Goal: Task Accomplishment & Management: Manage account settings

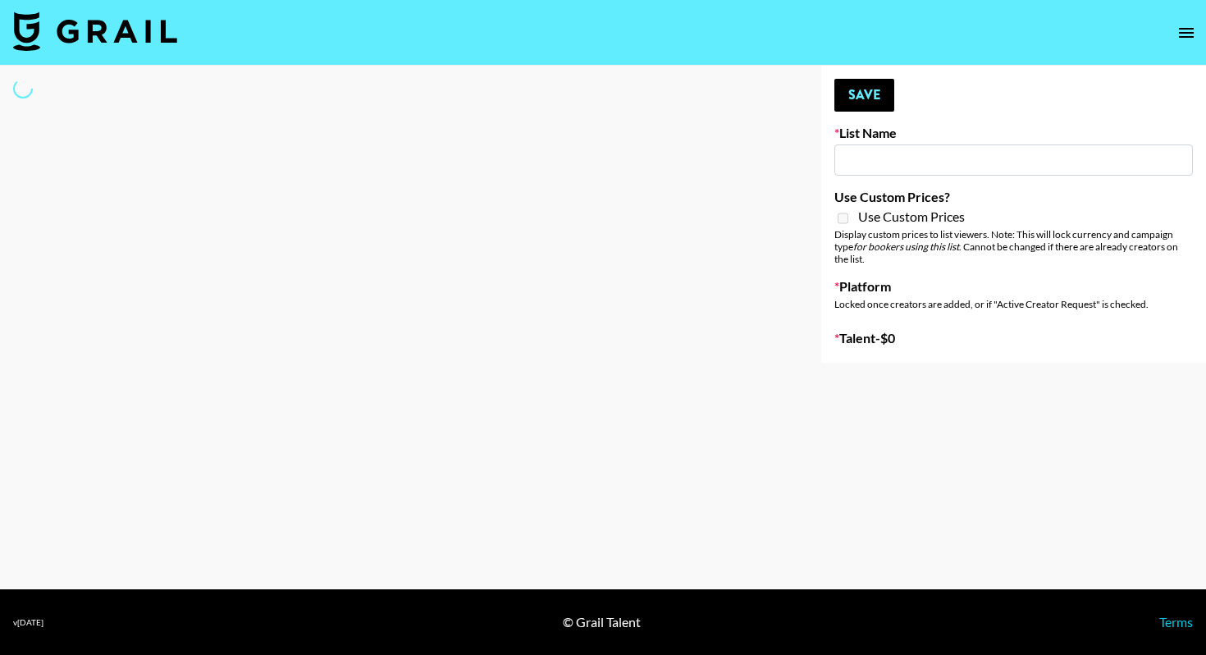
type input "Primal Harvest ([DATE])"
select select "Song"
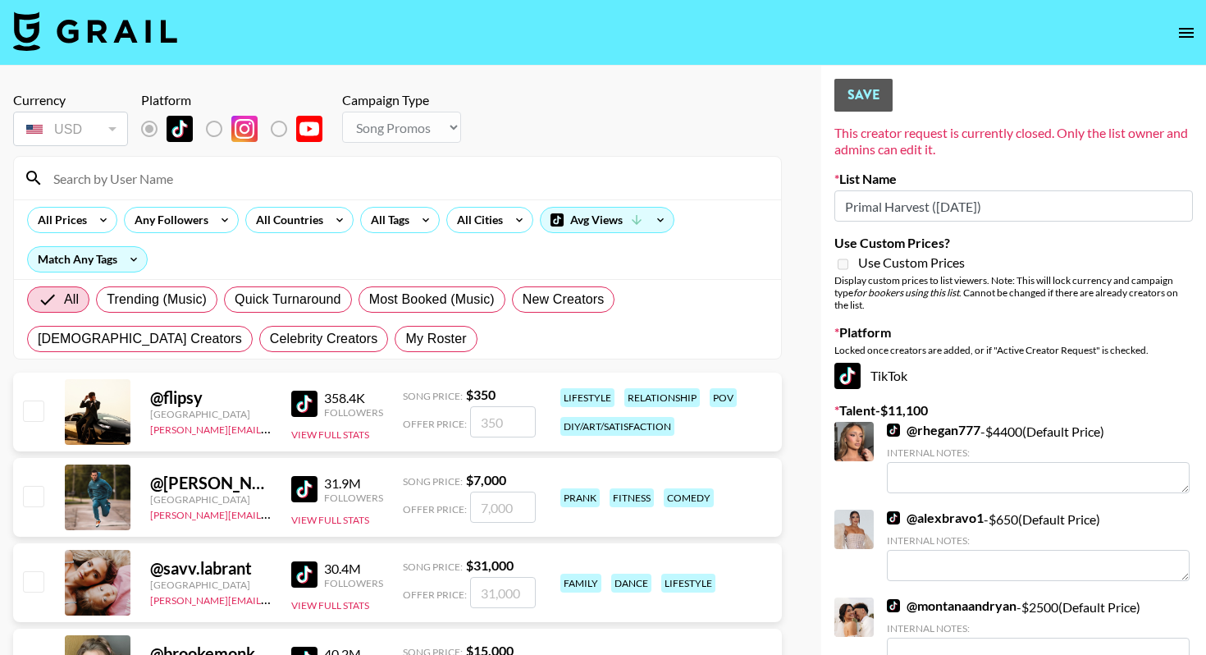
click at [229, 321] on div "All Trending (Music) Quick Turnaround Most Booked (Music) New Creators [DEMOGRA…" at bounding box center [398, 319] width 748 height 79
click at [405, 341] on span "My Roster" at bounding box center [435, 339] width 61 height 20
click at [405, 339] on input "My Roster" at bounding box center [405, 339] width 0 height 0
radio input "true"
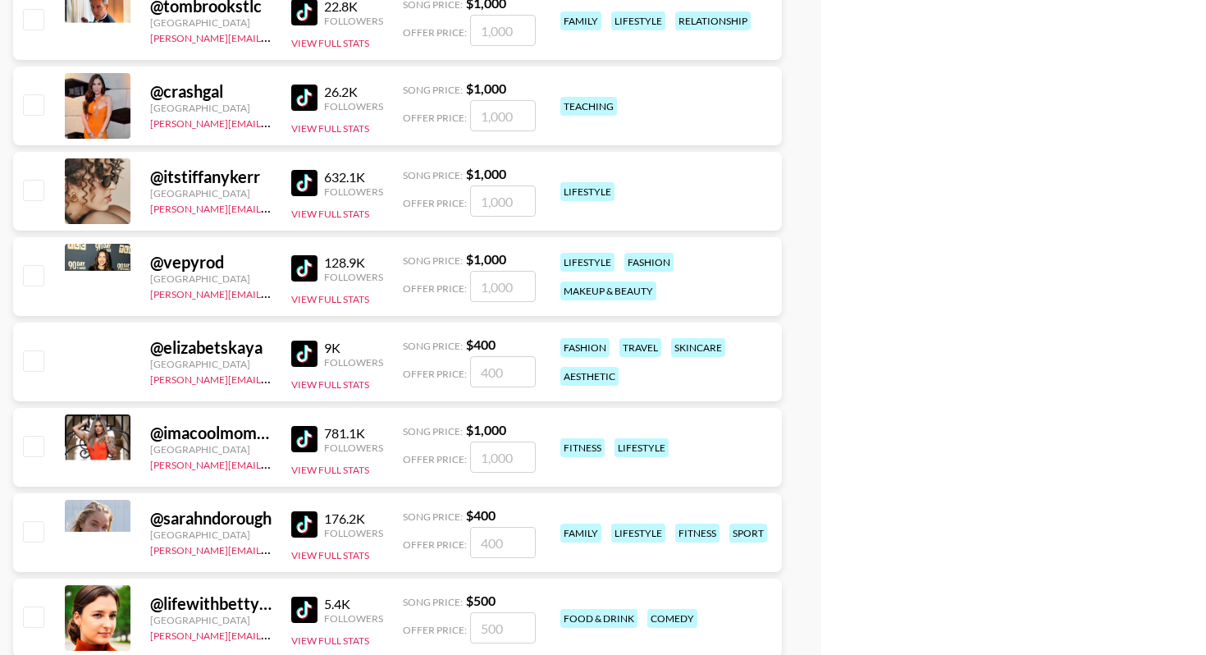
scroll to position [4061, 0]
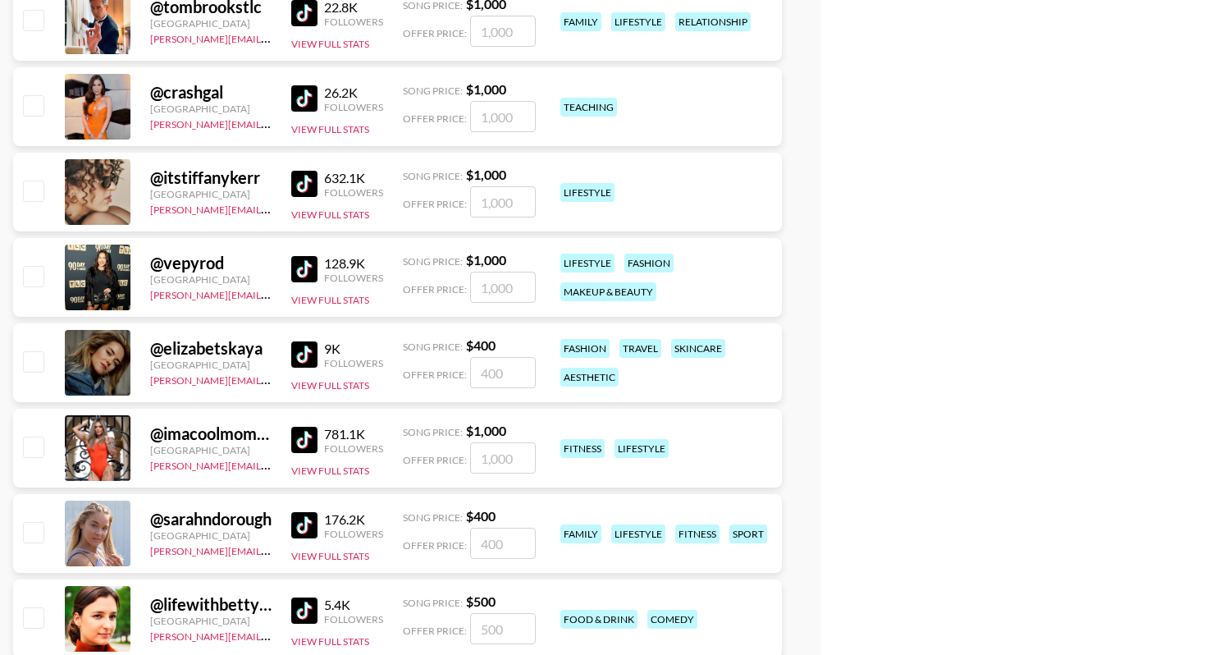
click at [36, 441] on input "checkbox" at bounding box center [33, 447] width 20 height 20
checkbox input "true"
type input "1000"
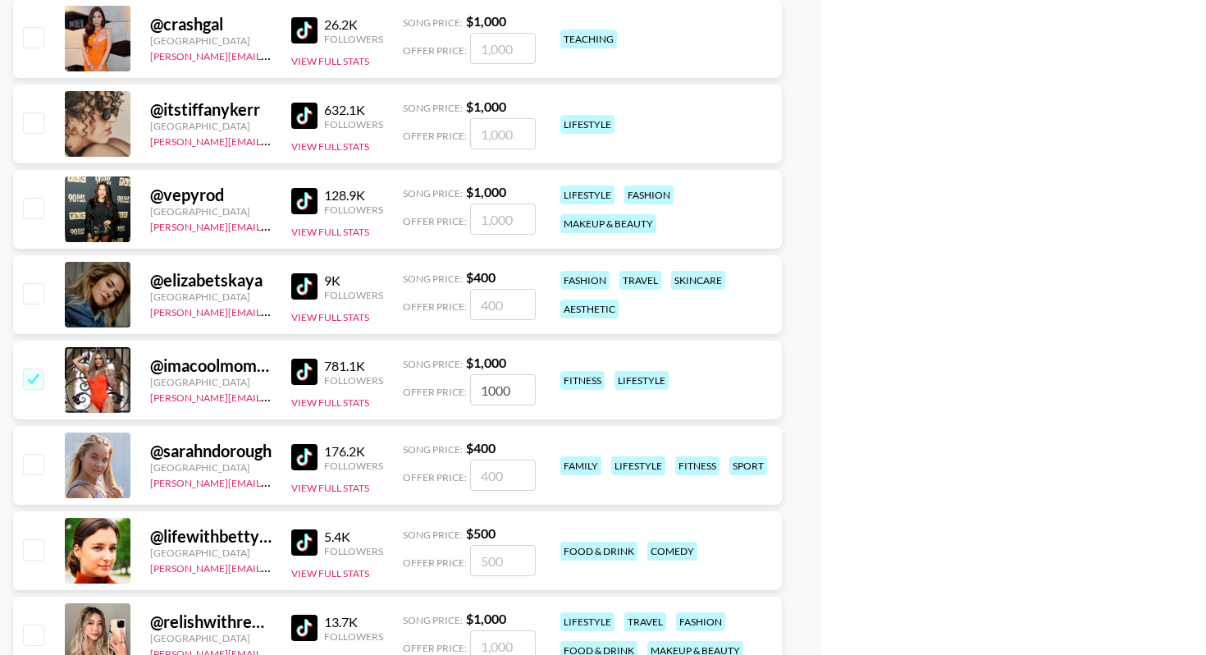
scroll to position [4288, 0]
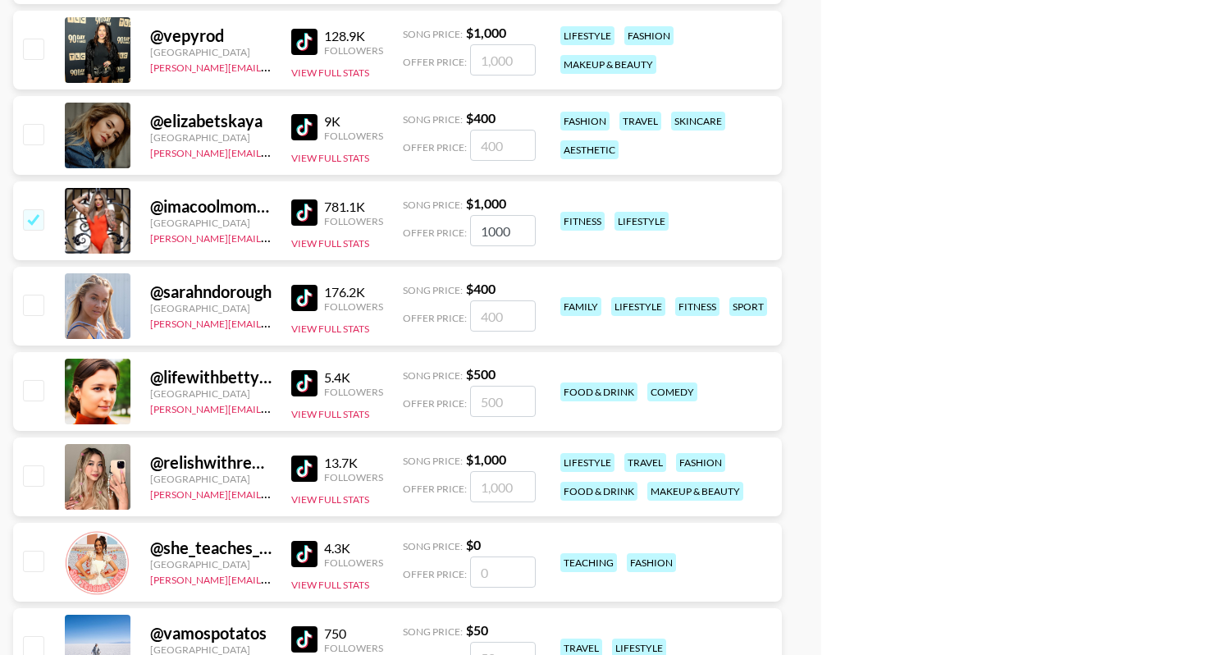
click at [29, 298] on input "checkbox" at bounding box center [33, 305] width 20 height 20
checkbox input "true"
type input "400"
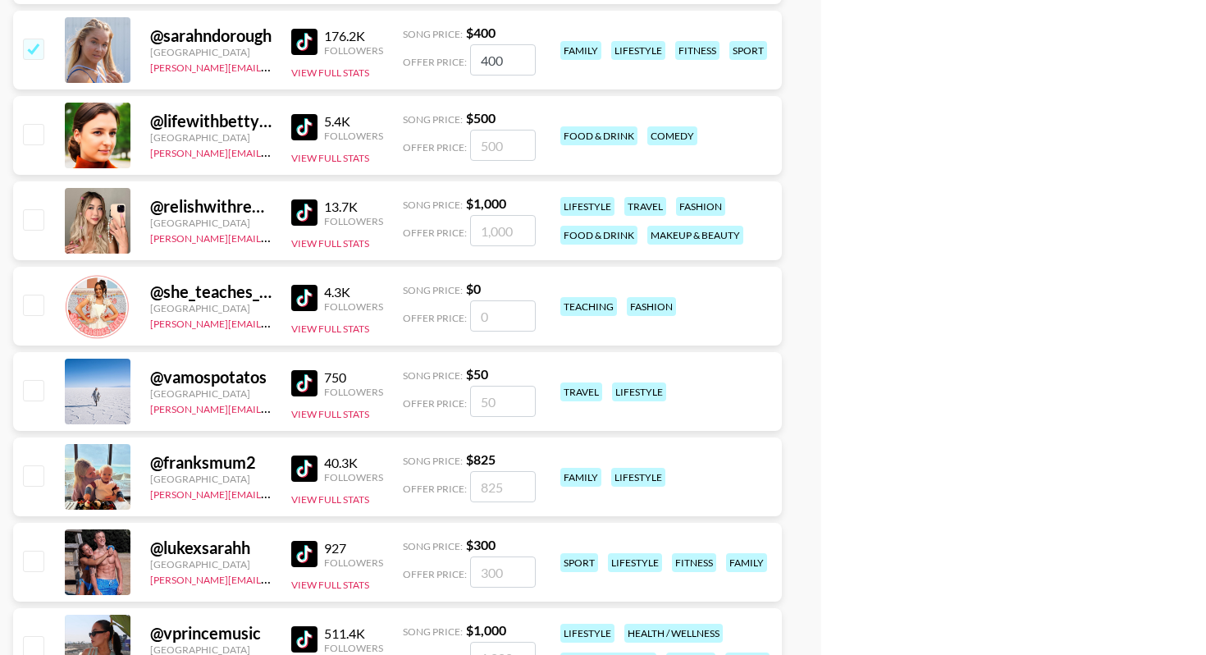
scroll to position [4684, 0]
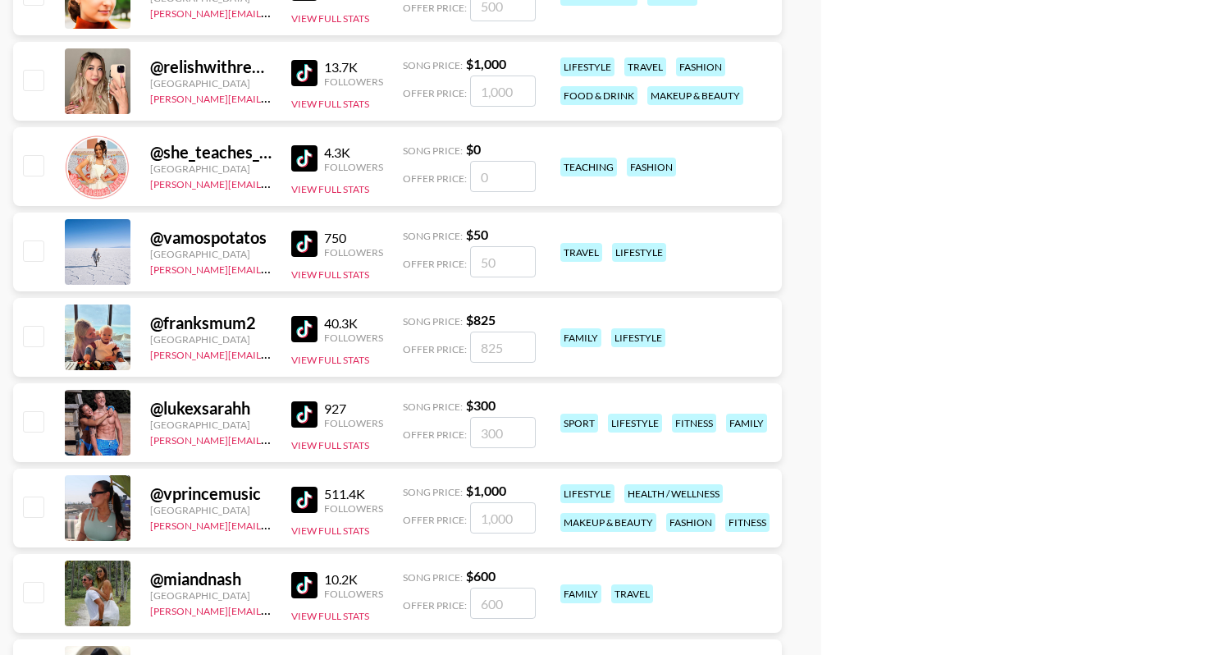
click at [39, 428] on input "checkbox" at bounding box center [33, 421] width 20 height 20
checkbox input "true"
type input "300"
click at [33, 425] on input "checkbox" at bounding box center [33, 421] width 20 height 20
checkbox input "false"
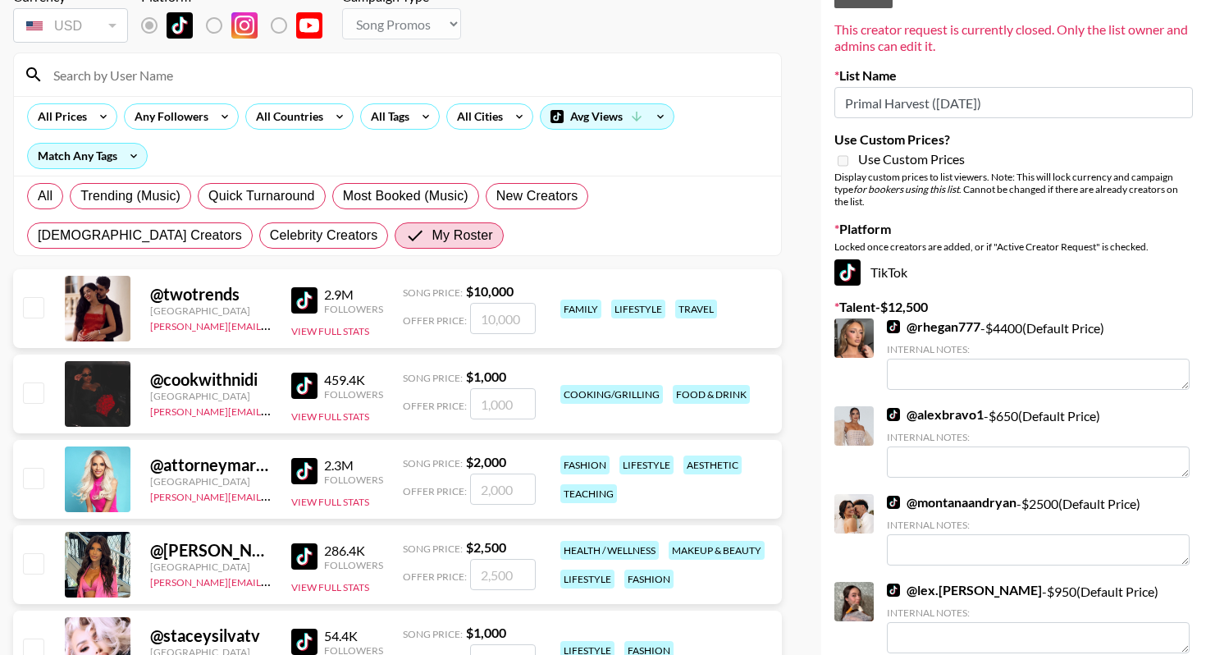
scroll to position [0, 0]
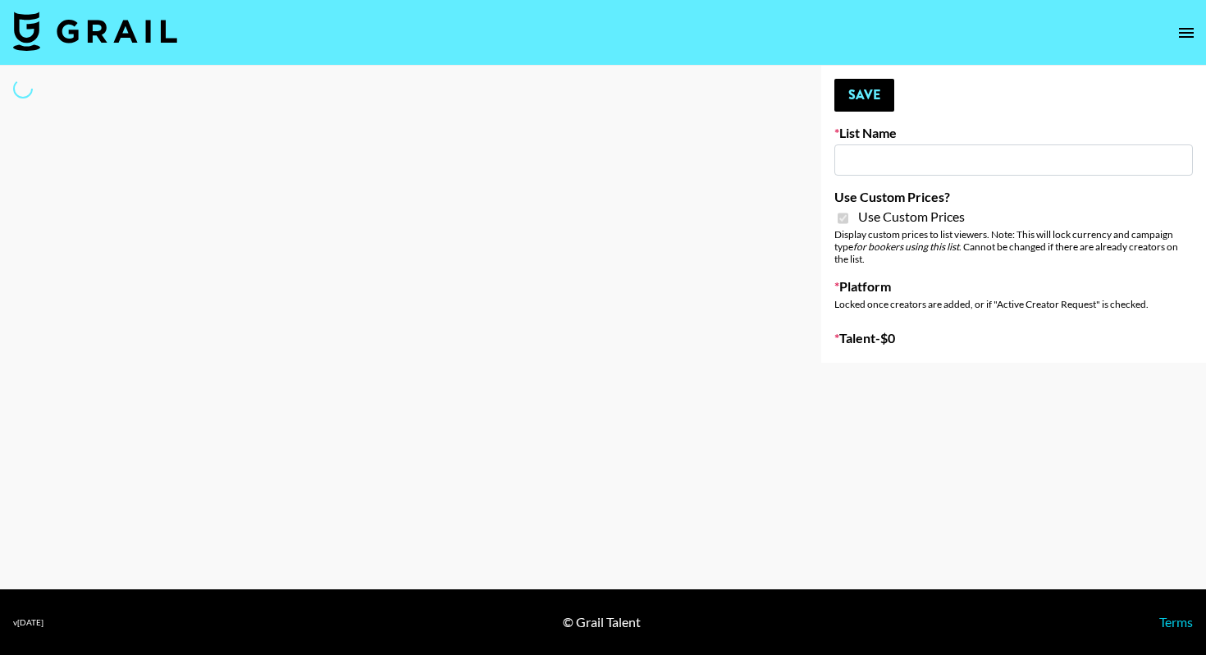
type input "Nurture Life"
checkbox input "true"
select select "Brand"
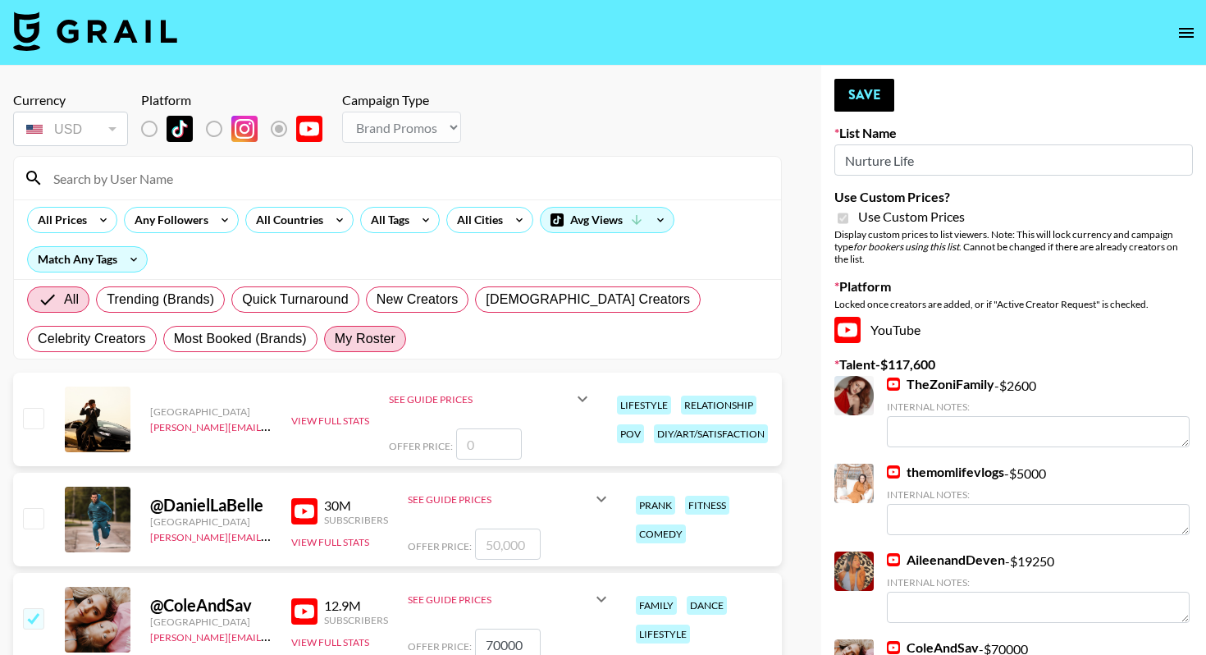
click at [335, 340] on span "My Roster" at bounding box center [365, 339] width 61 height 20
click at [335, 339] on input "My Roster" at bounding box center [335, 339] width 0 height 0
radio input "true"
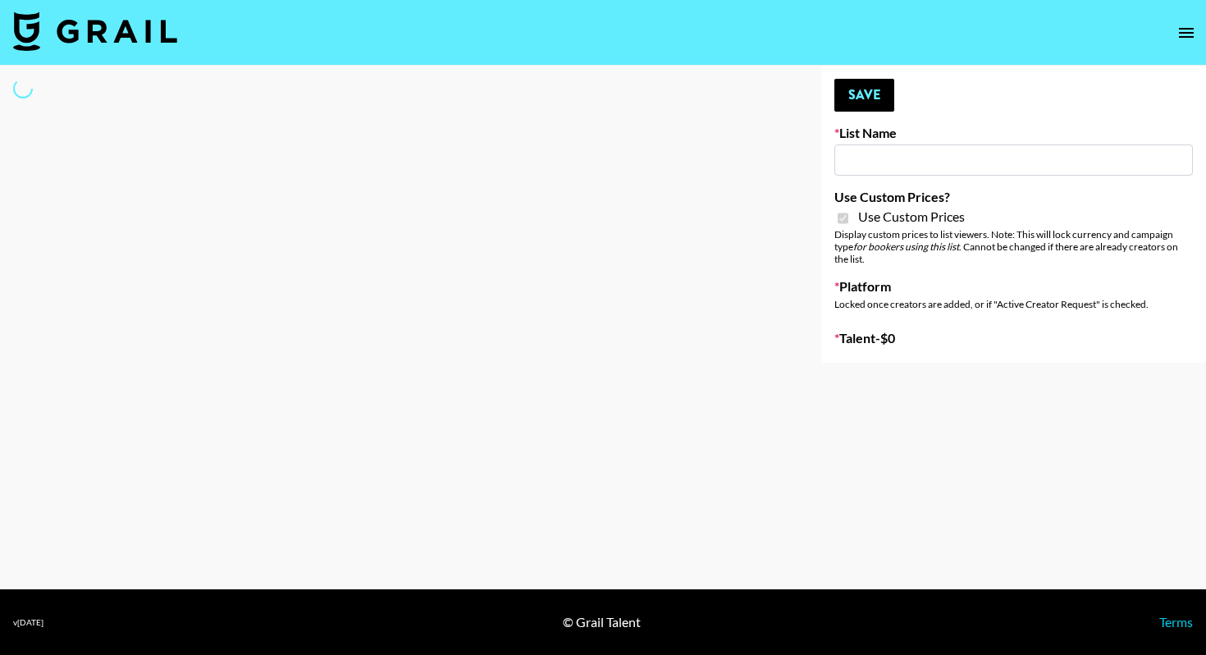
type input "Galaxy Lamps"
checkbox input "true"
select select "Brand"
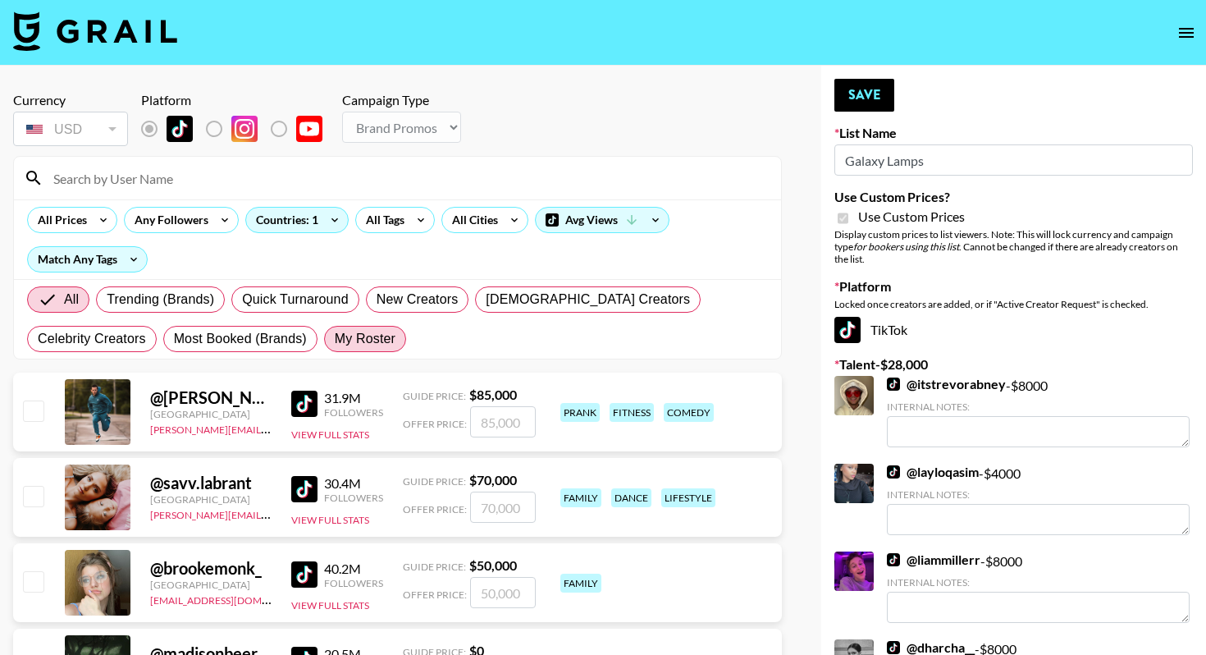
click at [335, 332] on span "My Roster" at bounding box center [365, 339] width 61 height 20
click at [335, 339] on input "My Roster" at bounding box center [335, 339] width 0 height 0
radio input "true"
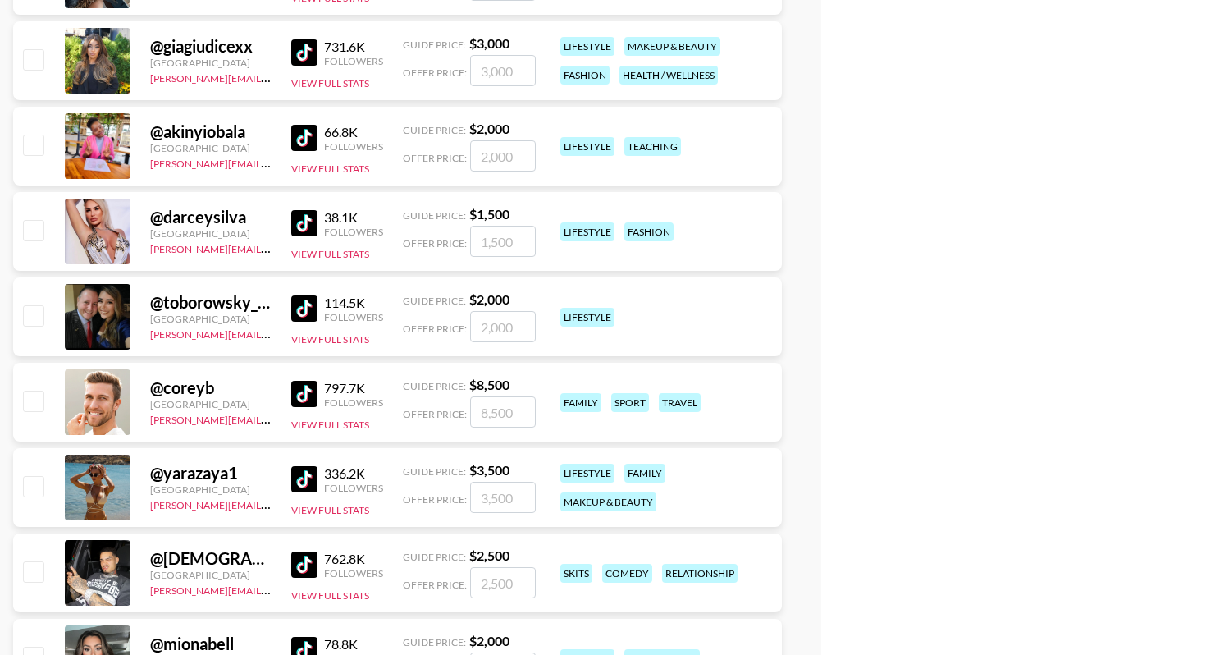
scroll to position [1183, 0]
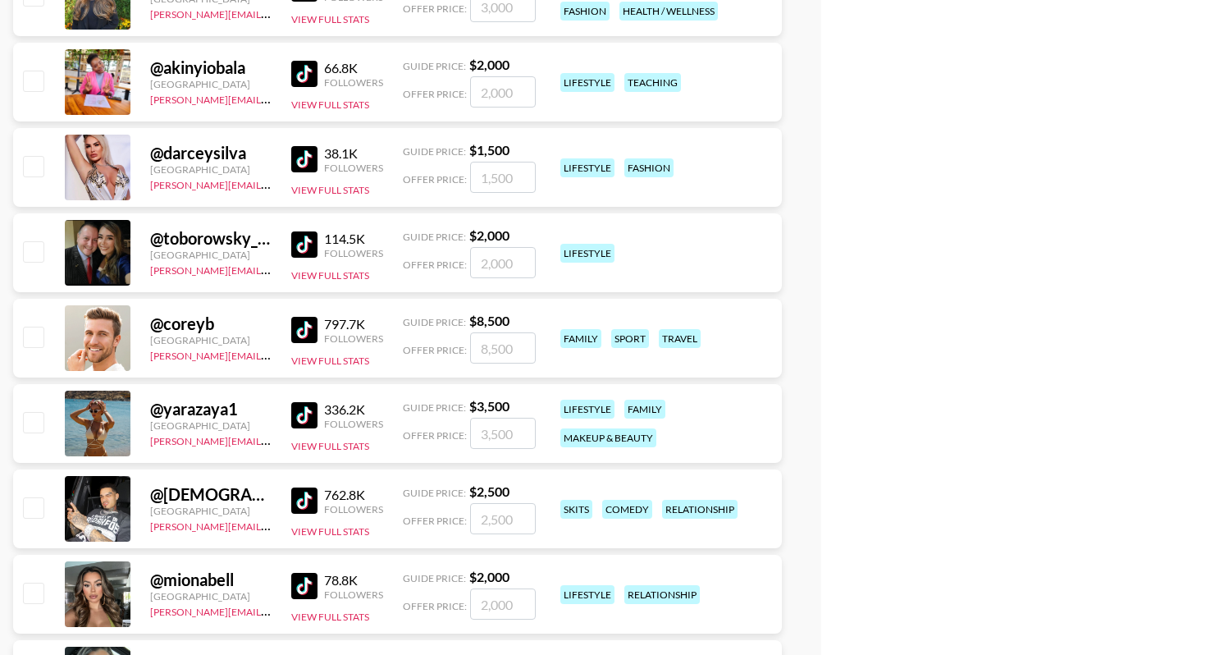
click at [34, 425] on input "checkbox" at bounding box center [33, 422] width 20 height 20
checkbox input "true"
type input "3500"
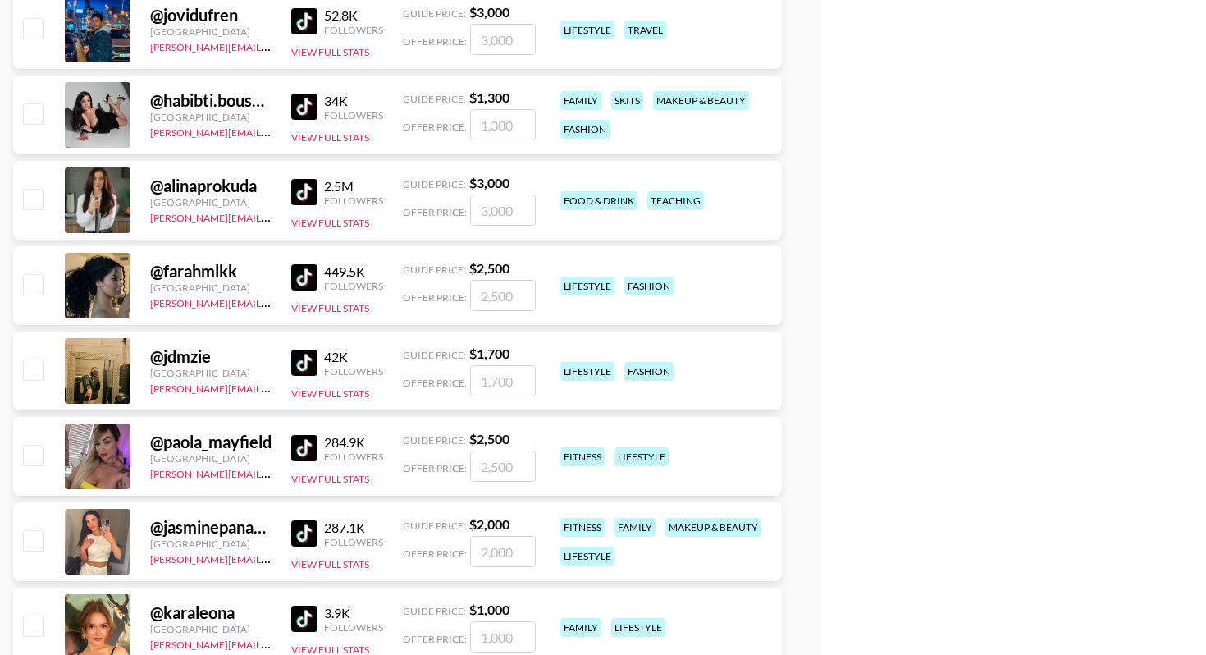
scroll to position [2012, 0]
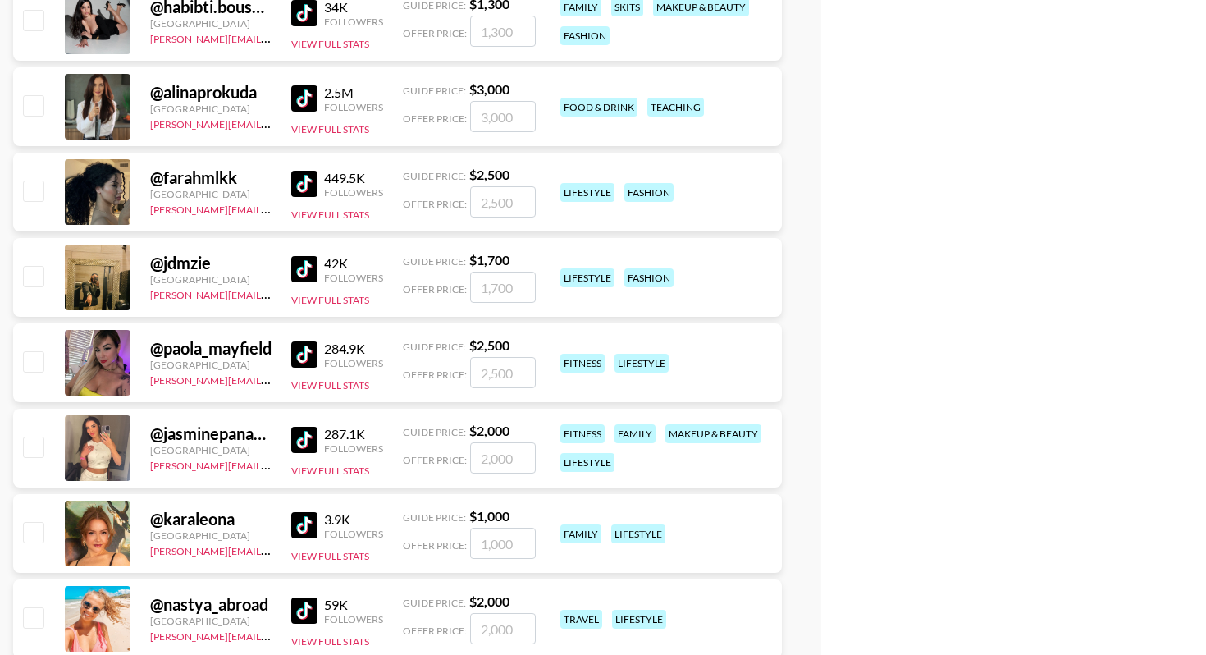
click at [23, 455] on input "checkbox" at bounding box center [33, 447] width 20 height 20
checkbox input "true"
type input "2000"
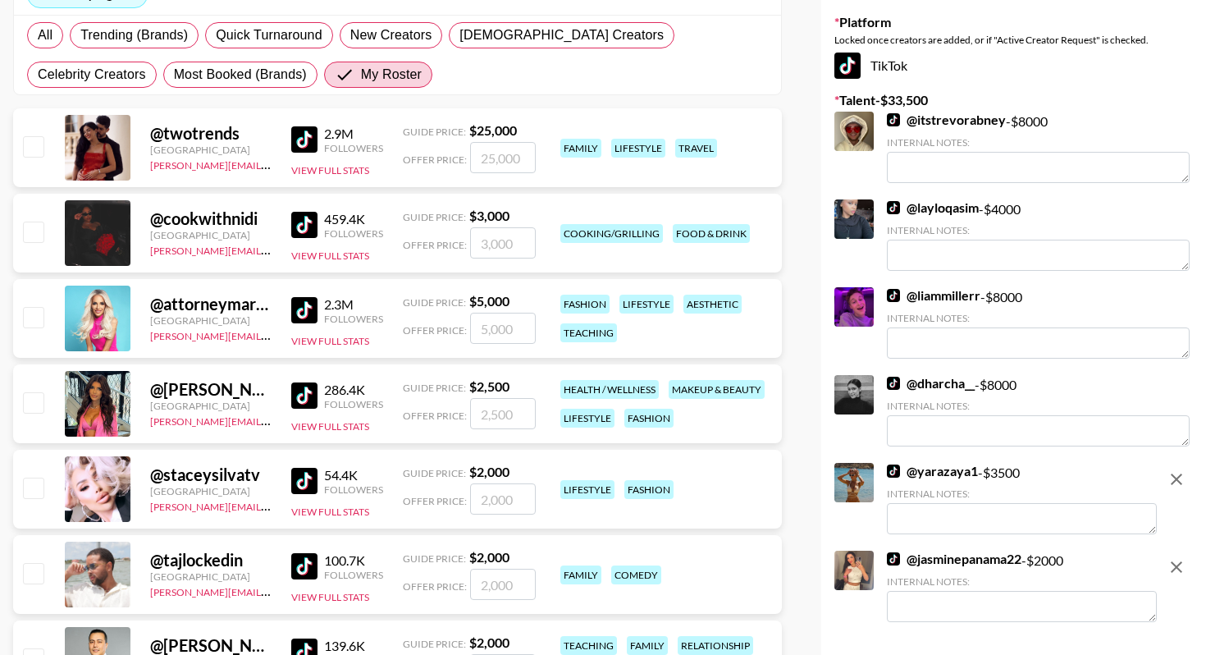
scroll to position [81, 0]
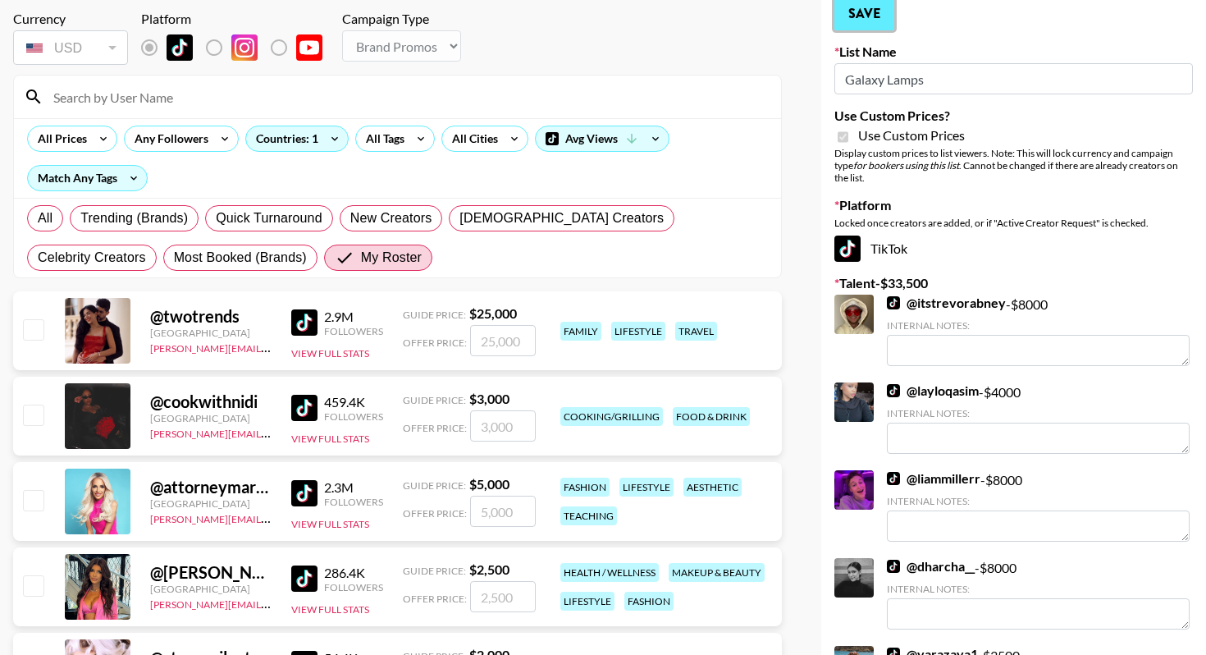
click at [868, 24] on button "Save" at bounding box center [865, 14] width 60 height 33
radio input "true"
